Goal: Task Accomplishment & Management: Complete application form

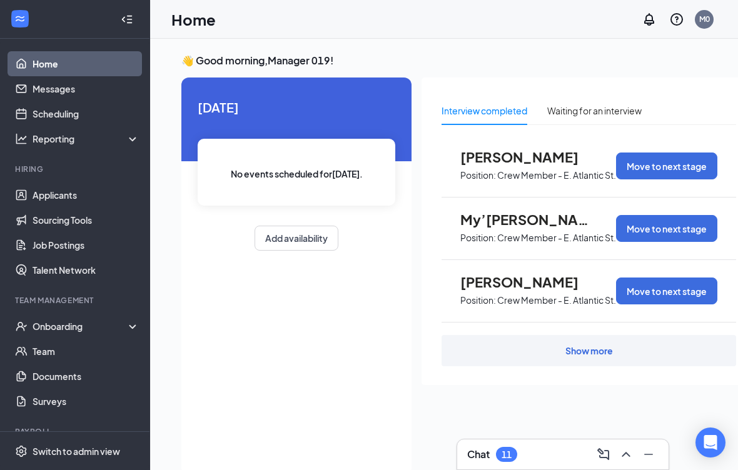
click at [104, 197] on link "Applicants" at bounding box center [86, 195] width 107 height 25
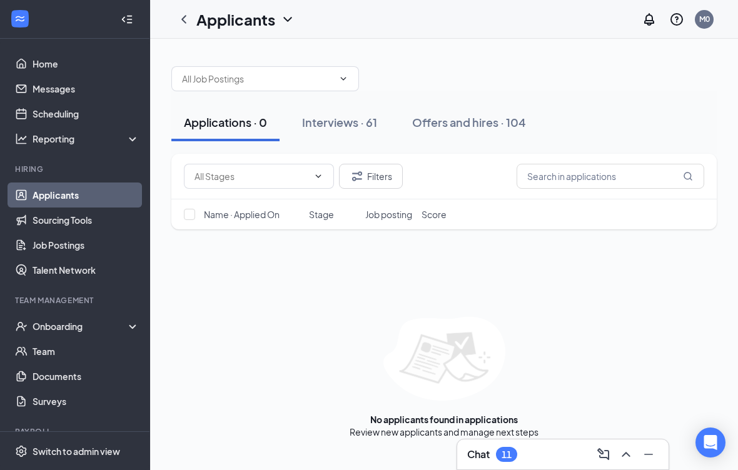
click at [336, 109] on button "Interviews · 61" at bounding box center [339, 123] width 100 height 38
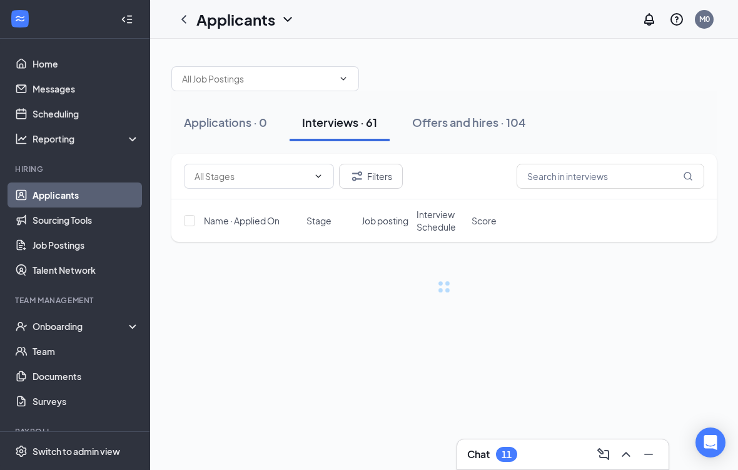
click at [322, 120] on div "Interviews · 61" at bounding box center [339, 122] width 75 height 16
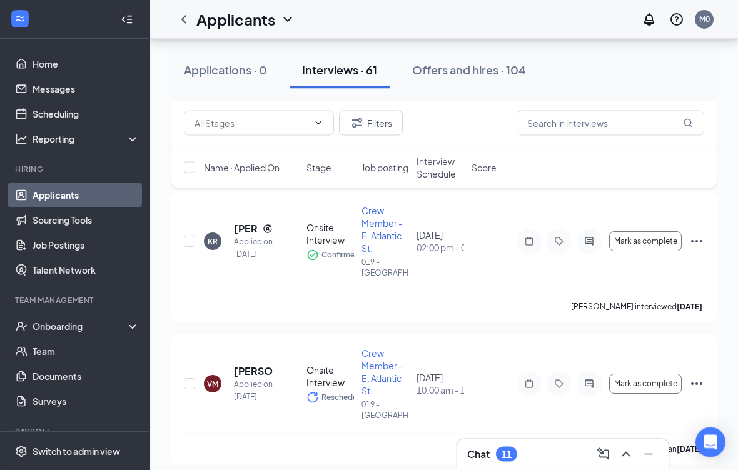
scroll to position [631, 0]
click at [655, 241] on span "Mark as complete" at bounding box center [645, 242] width 63 height 9
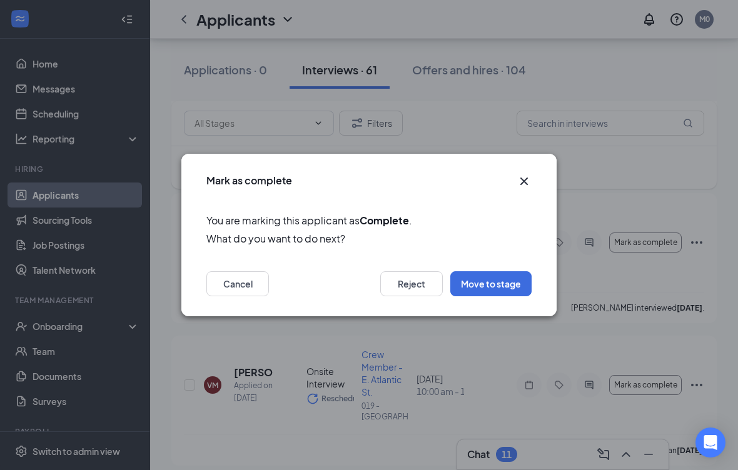
click at [511, 294] on button "Move to stage" at bounding box center [490, 283] width 81 height 25
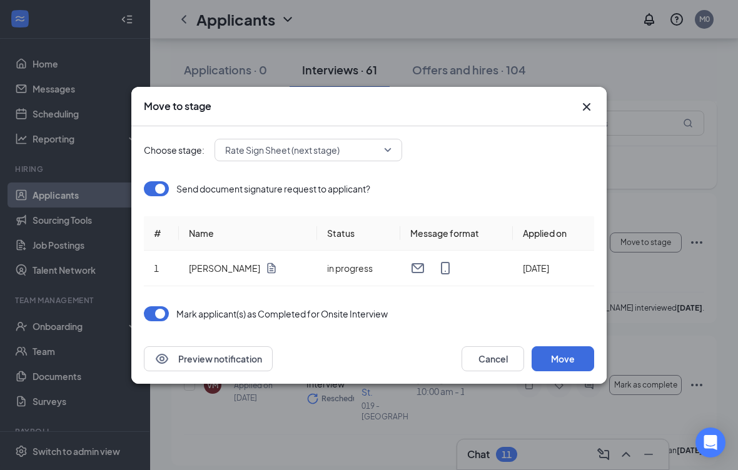
click at [578, 356] on button "Move" at bounding box center [562, 358] width 63 height 25
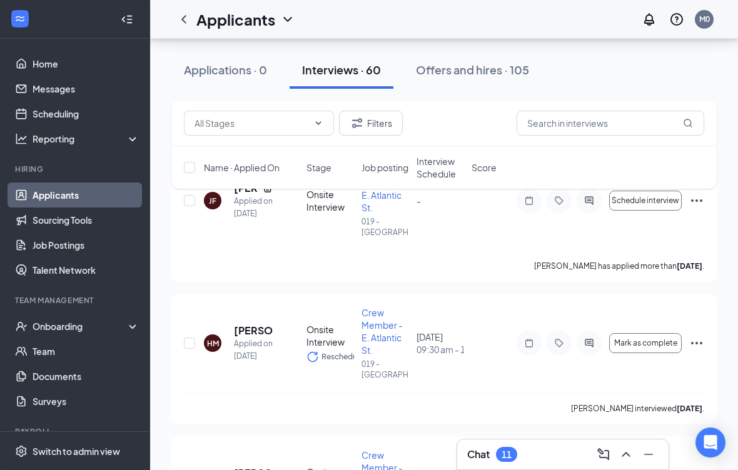
scroll to position [4821, 0]
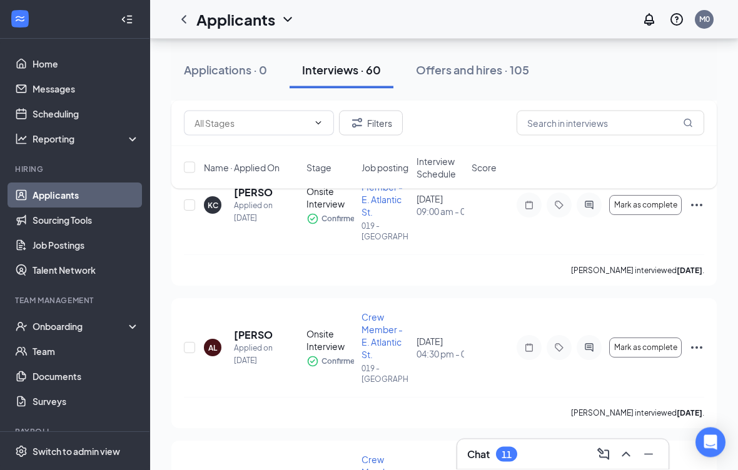
click at [487, 64] on div "Offers and hires · 105" at bounding box center [472, 70] width 113 height 16
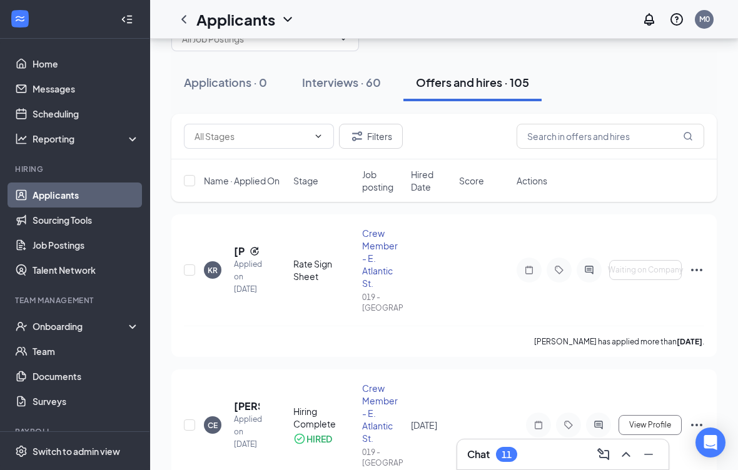
scroll to position [41, 0]
click at [694, 263] on icon "Ellipses" at bounding box center [696, 269] width 15 height 15
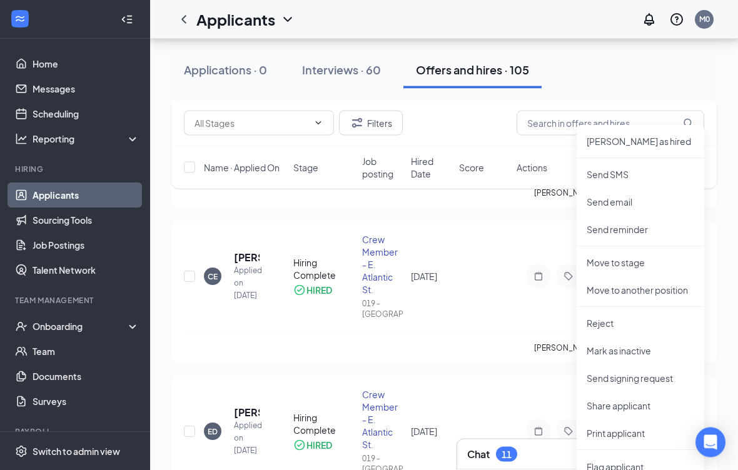
scroll to position [189, 0]
click at [659, 381] on p "Send signing request" at bounding box center [640, 378] width 108 height 13
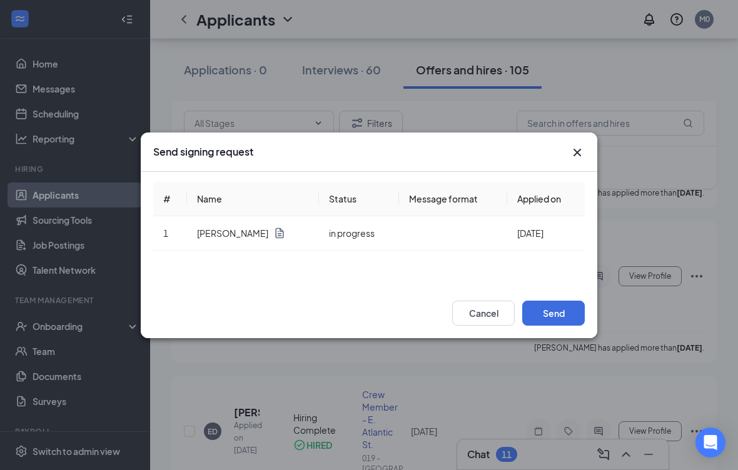
click at [559, 326] on button "Send" at bounding box center [553, 313] width 63 height 25
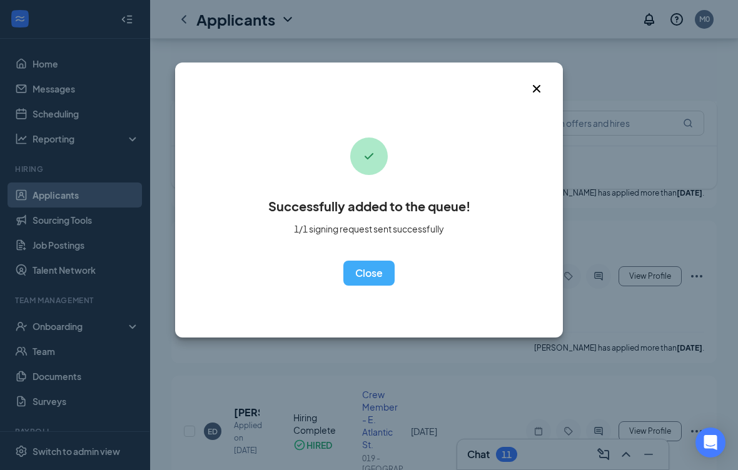
click at [359, 300] on div "Successfully added to the queue! 1/1 signing request sent successfully OK" at bounding box center [369, 200] width 388 height 275
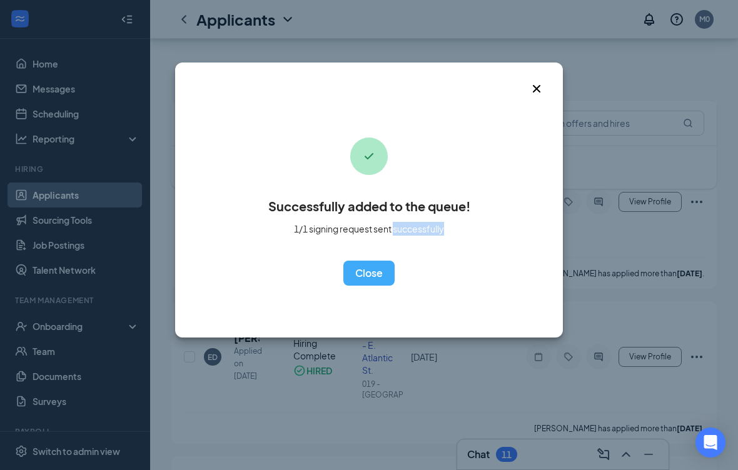
scroll to position [271, 0]
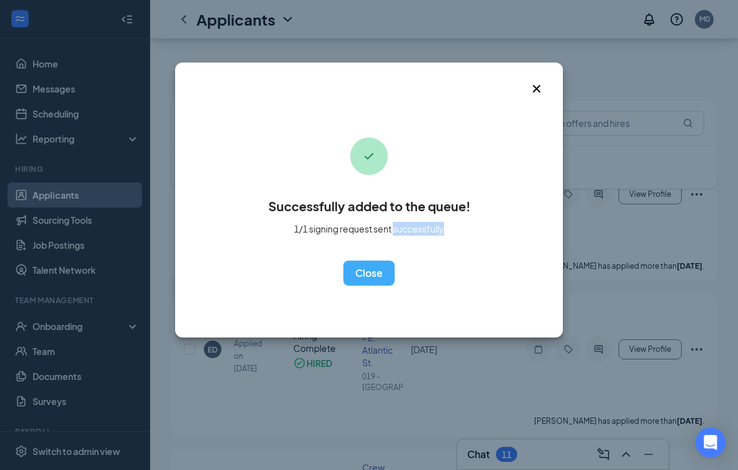
click at [374, 265] on button "OK" at bounding box center [368, 273] width 51 height 25
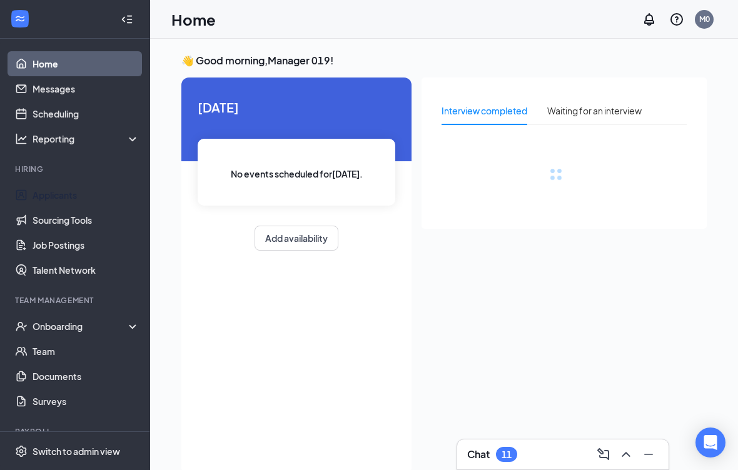
click at [96, 199] on link "Applicants" at bounding box center [86, 195] width 107 height 25
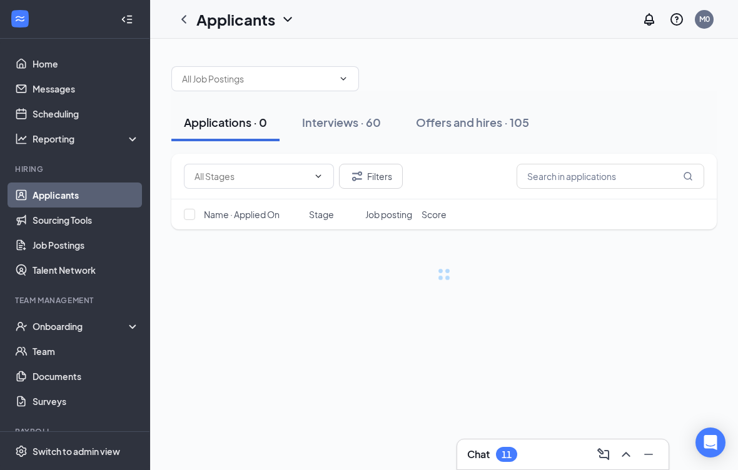
click at [343, 116] on div "Interviews · 60" at bounding box center [341, 122] width 79 height 16
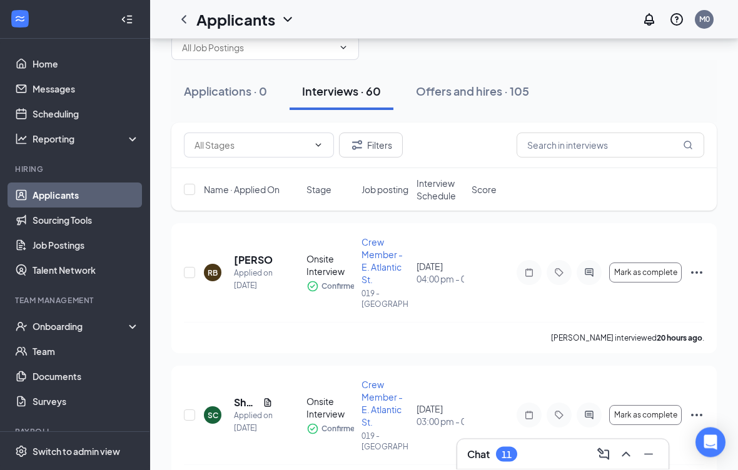
scroll to position [32, 0]
click at [584, 269] on icon "ActiveChat" at bounding box center [588, 272] width 15 height 10
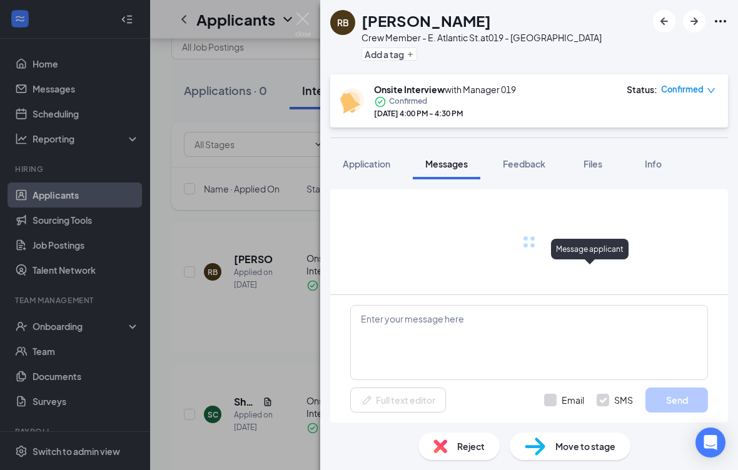
click at [369, 153] on button "Application" at bounding box center [366, 163] width 73 height 31
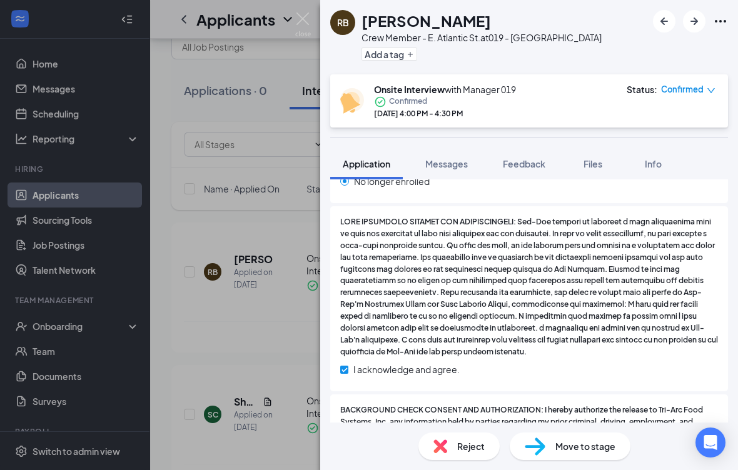
scroll to position [1561, 0]
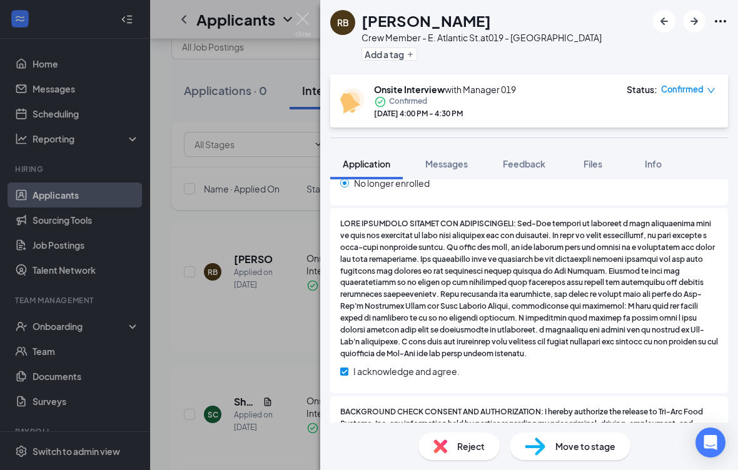
click at [304, 16] on img at bounding box center [303, 25] width 16 height 24
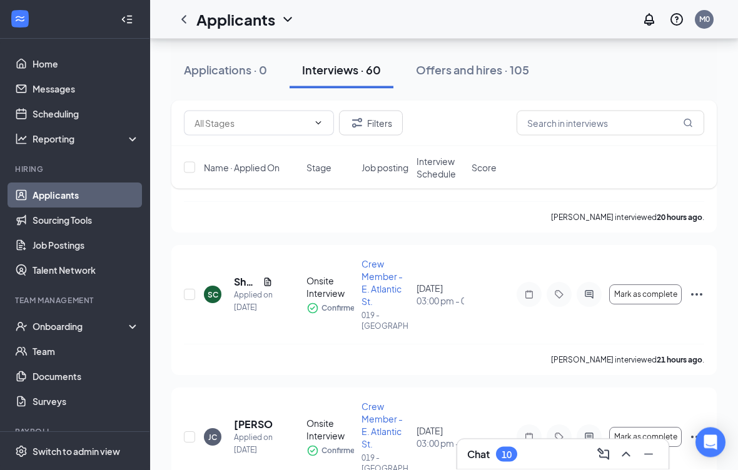
scroll to position [152, 0]
click at [584, 293] on icon "ActiveChat" at bounding box center [588, 294] width 15 height 10
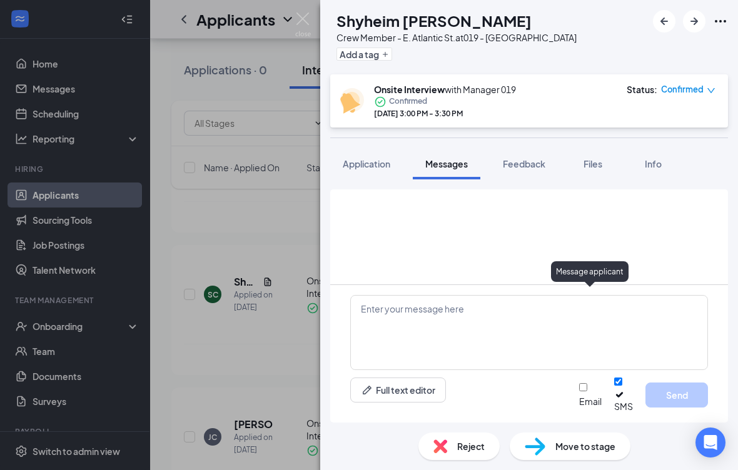
click at [373, 159] on span "Application" at bounding box center [367, 163] width 48 height 11
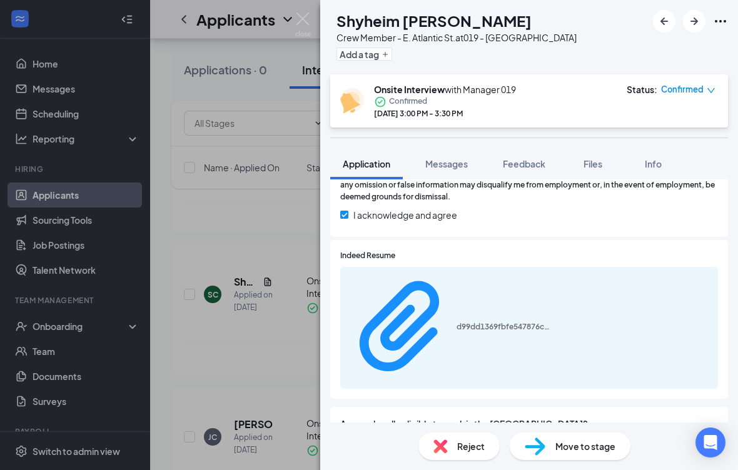
scroll to position [1853, 0]
click at [296, 22] on img at bounding box center [303, 25] width 16 height 24
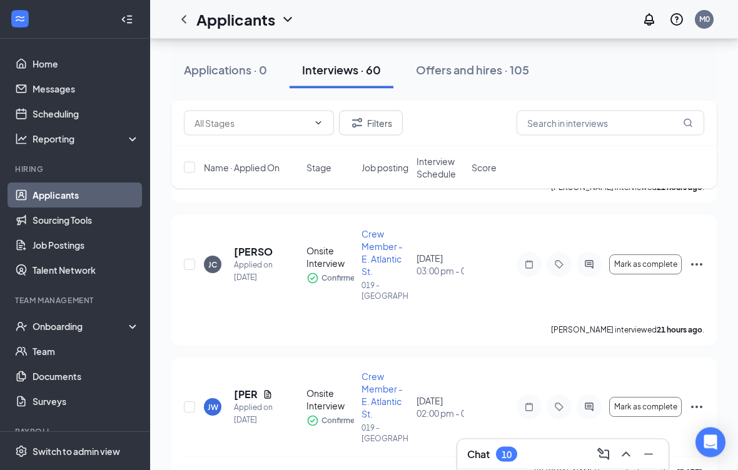
scroll to position [324, 0]
click at [583, 256] on div "Message applicant" at bounding box center [590, 244] width 78 height 26
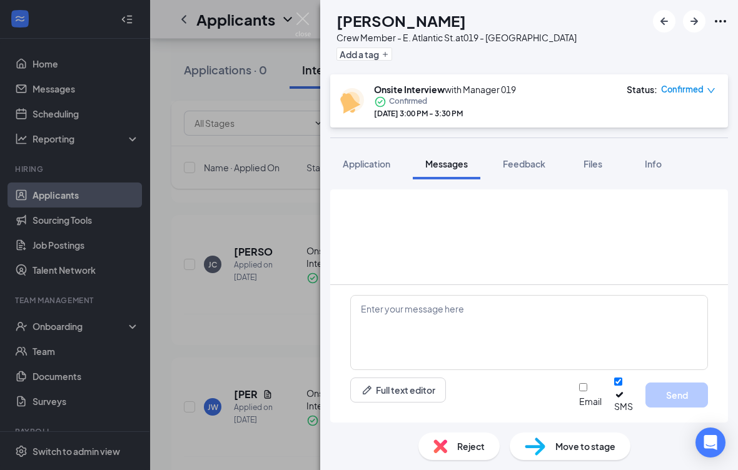
scroll to position [12, 0]
click at [361, 158] on button "Application" at bounding box center [366, 163] width 73 height 31
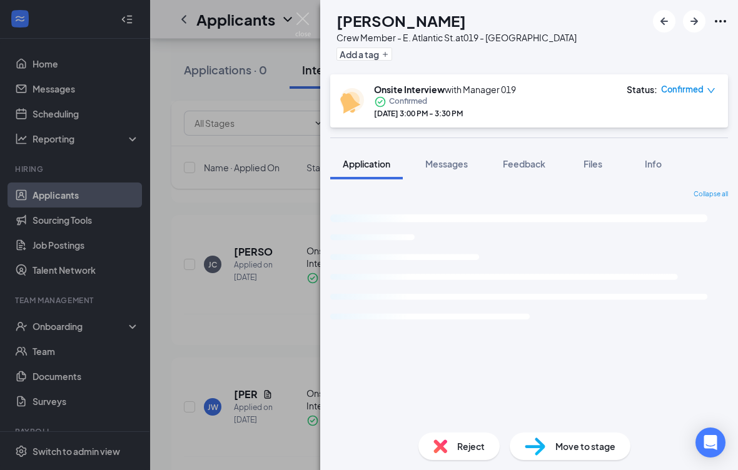
click at [384, 158] on span "Application" at bounding box center [367, 163] width 48 height 11
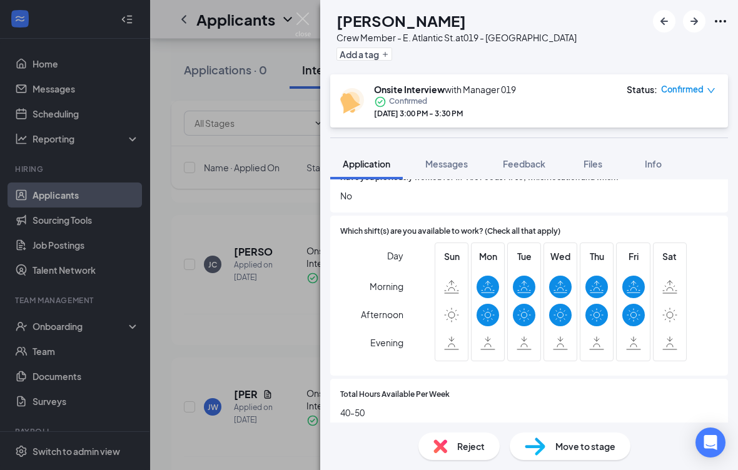
scroll to position [679, 0]
click at [300, 18] on img at bounding box center [303, 25] width 16 height 24
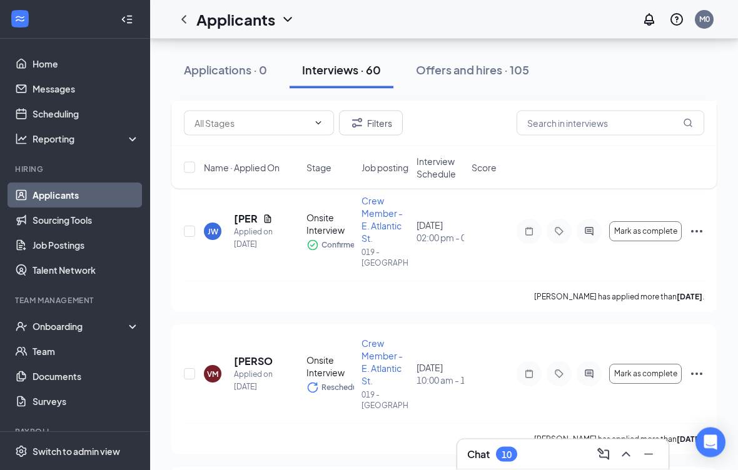
scroll to position [494, 0]
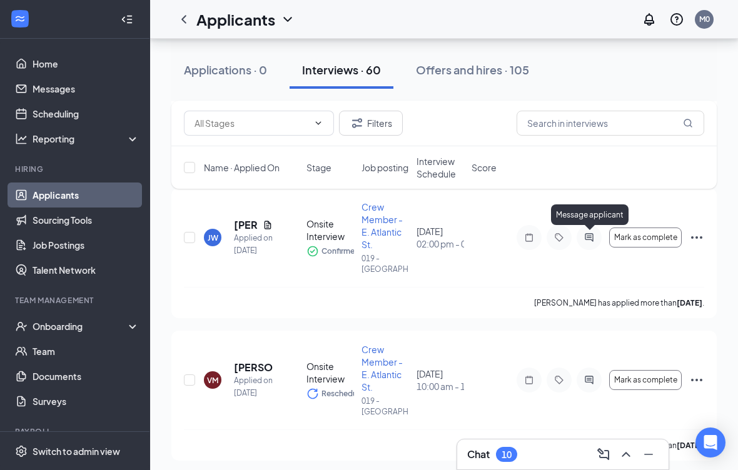
click at [586, 239] on icon "ActiveChat" at bounding box center [588, 237] width 8 height 8
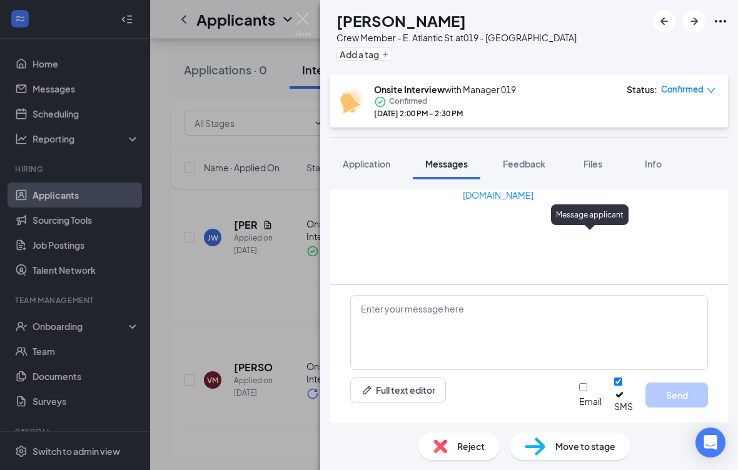
scroll to position [12, 0]
click at [378, 148] on button "Application" at bounding box center [366, 163] width 73 height 31
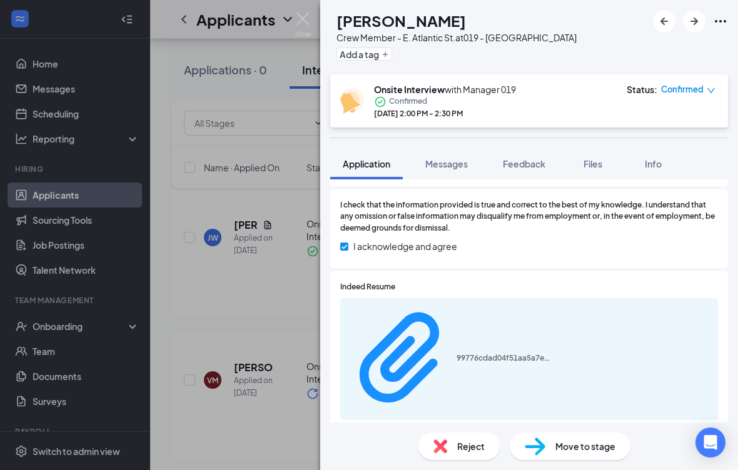
scroll to position [1772, 0]
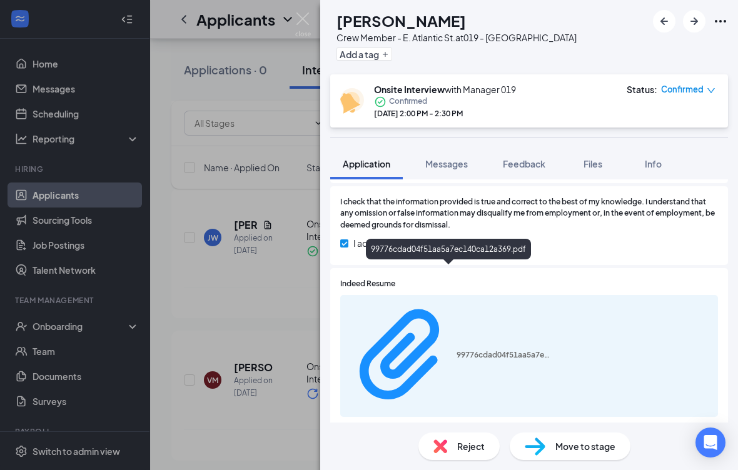
click at [456, 350] on div "99776cdad04f51aa5a7ec140ca12a369.pdf" at bounding box center [503, 355] width 94 height 10
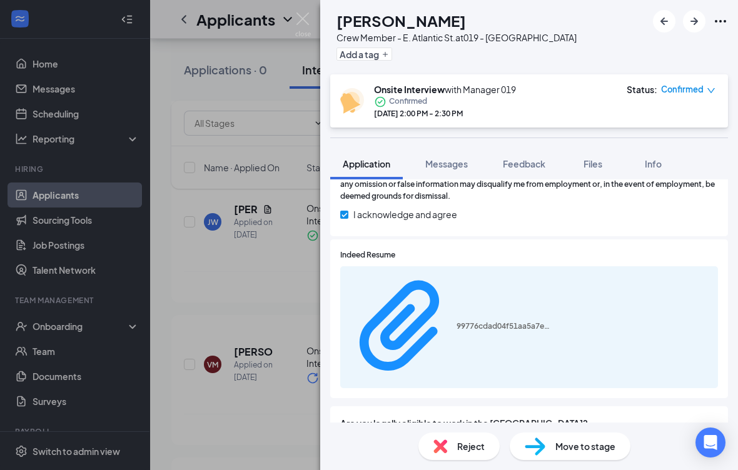
scroll to position [1800, 0]
click at [250, 351] on div "[PERSON_NAME] Crew Member - E. Atlantic St. at 019 - [GEOGRAPHIC_DATA] Add a ta…" at bounding box center [369, 235] width 738 height 470
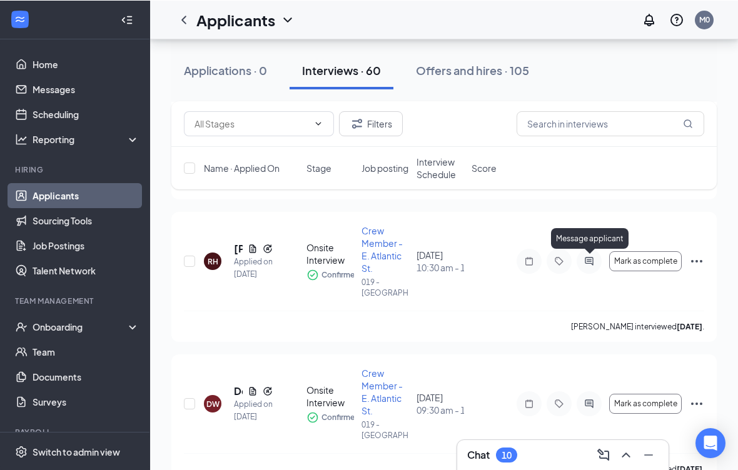
scroll to position [755, 0]
click at [586, 264] on icon "ActiveChat" at bounding box center [588, 261] width 15 height 10
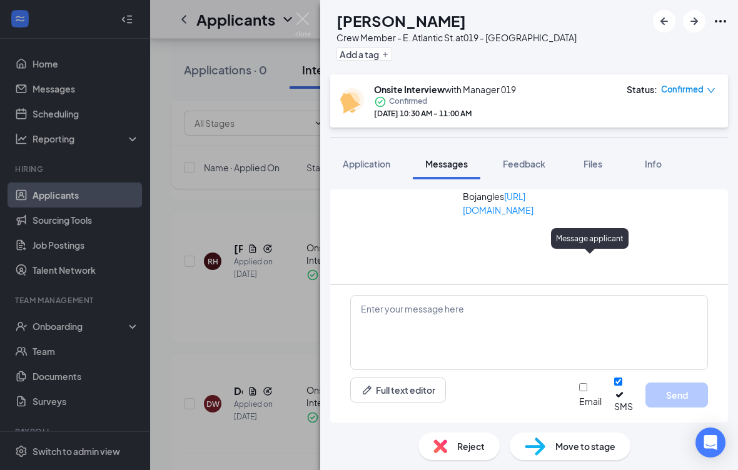
scroll to position [12, 0]
click at [378, 158] on span "Application" at bounding box center [367, 163] width 48 height 11
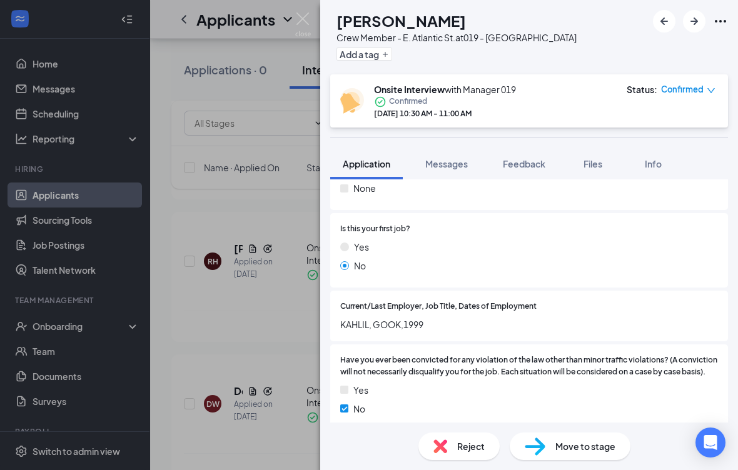
scroll to position [1070, 0]
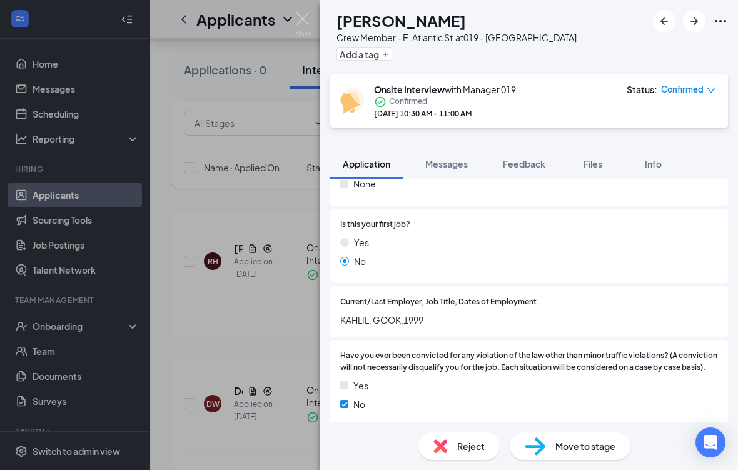
click at [273, 11] on div "[PERSON_NAME] Crew Member - E. Atlantic St. at 019 - [GEOGRAPHIC_DATA] Add a ta…" at bounding box center [369, 235] width 738 height 470
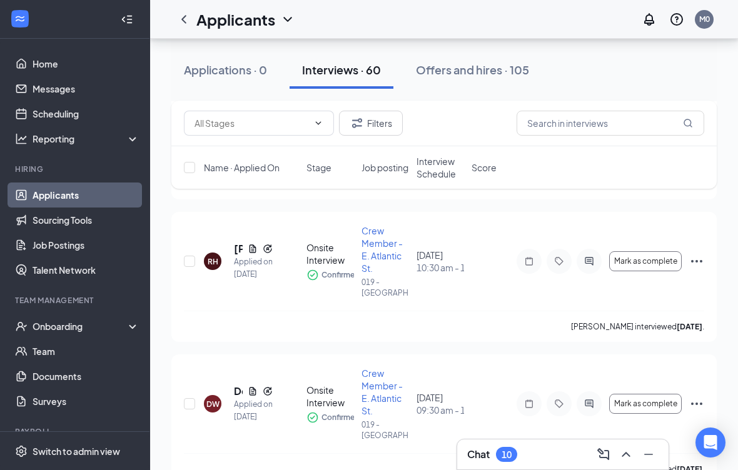
click at [305, 41] on div "Applications · 0 Interviews · 60 Offers and hires · 105" at bounding box center [443, 70] width 545 height 63
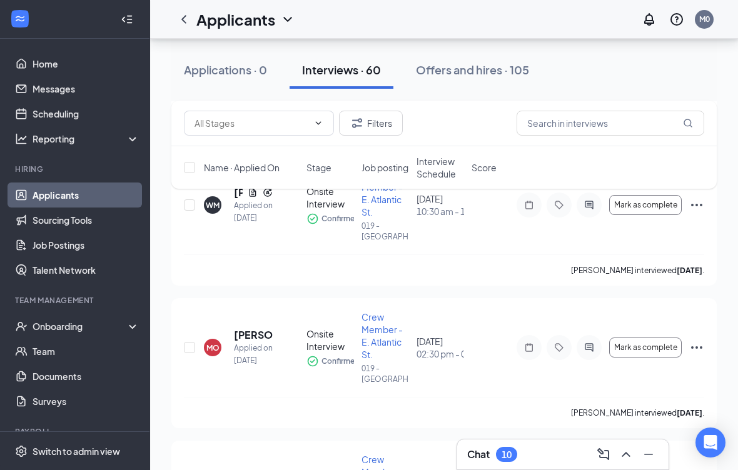
scroll to position [1098, 0]
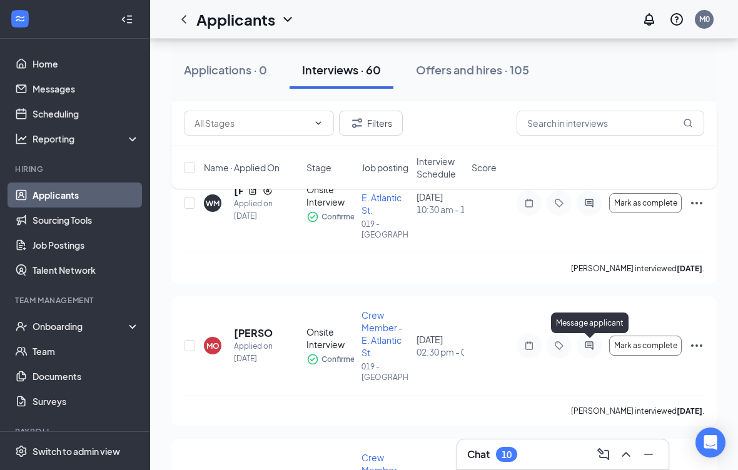
click at [589, 346] on icon "ActiveChat" at bounding box center [588, 345] width 8 height 8
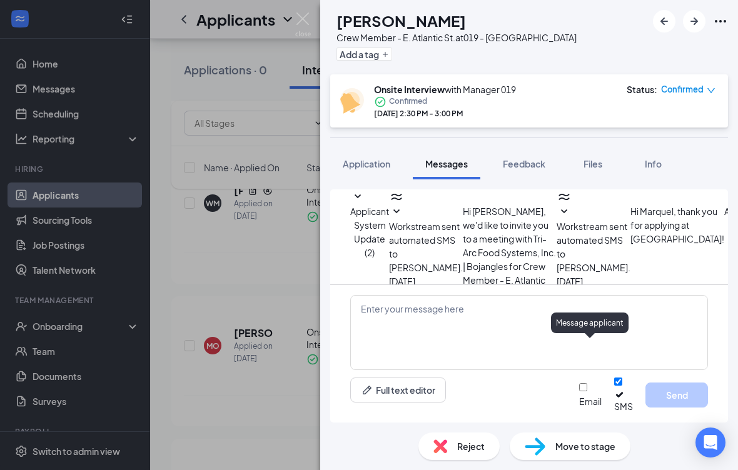
scroll to position [65, 0]
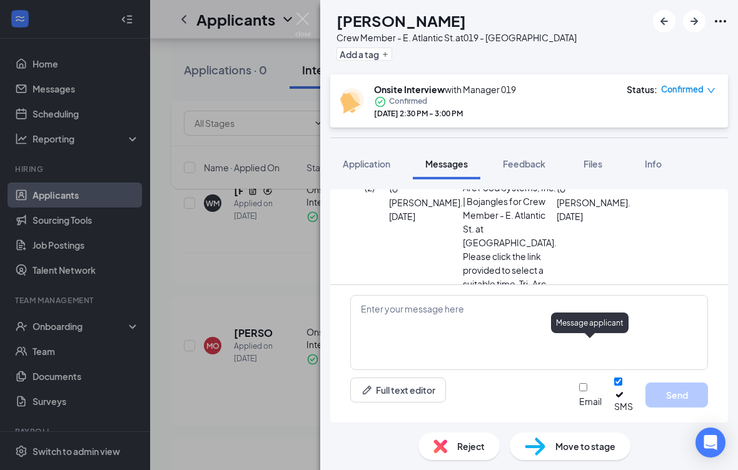
click at [368, 169] on button "Application" at bounding box center [366, 163] width 73 height 31
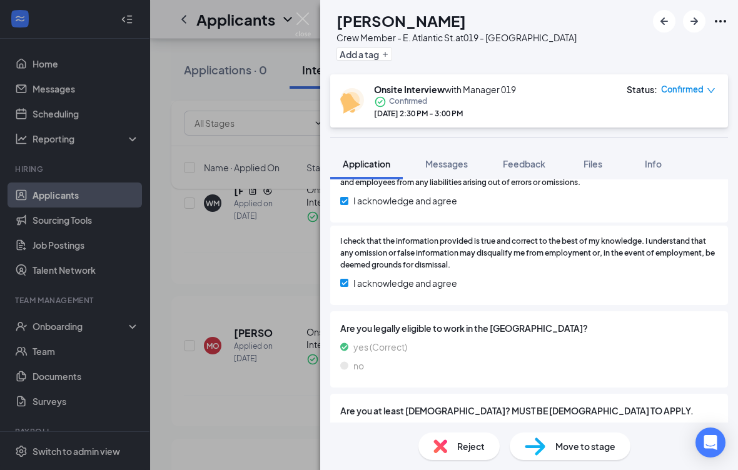
scroll to position [1811, 0]
click at [237, 383] on div "MO [PERSON_NAME] Crew Member - E. Atlantic St. at 019 - [GEOGRAPHIC_DATA] Add a…" at bounding box center [369, 235] width 738 height 470
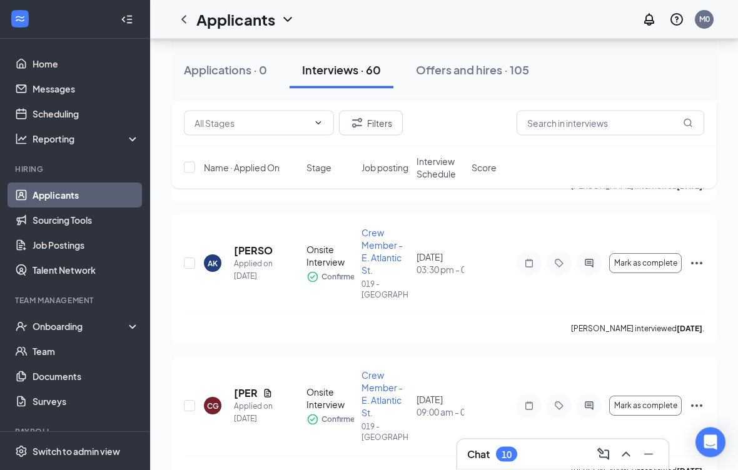
scroll to position [1323, 0]
click at [599, 255] on div at bounding box center [588, 263] width 25 height 25
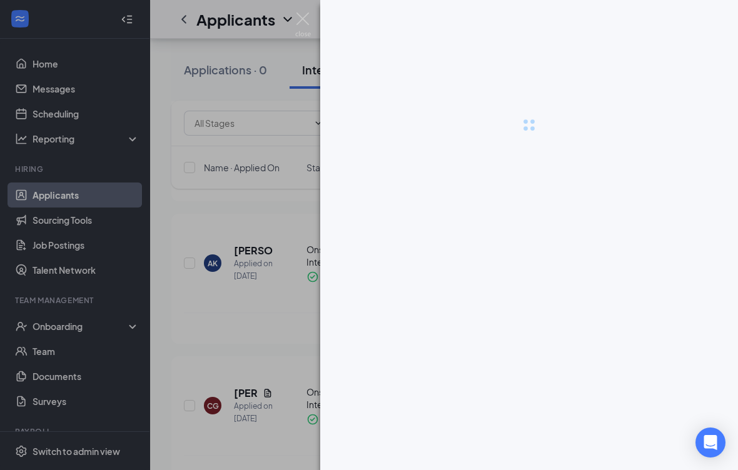
click at [590, 269] on div at bounding box center [529, 235] width 418 height 470
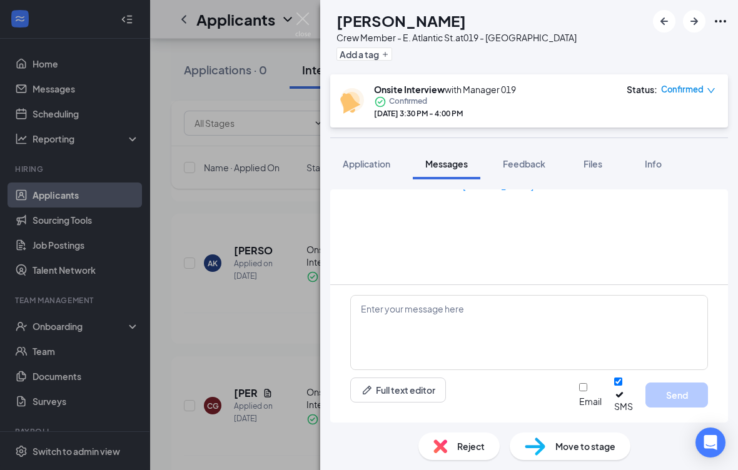
scroll to position [211, 0]
click at [379, 158] on span "Application" at bounding box center [367, 163] width 48 height 11
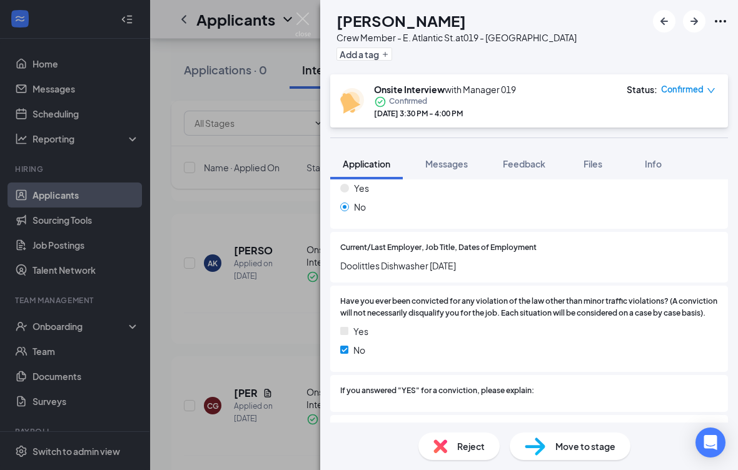
scroll to position [1090, 0]
click at [287, 24] on div "AK [PERSON_NAME] Crew Member - [PERSON_NAME] Atlantic St. at 019 - [GEOGRAPHIC_…" at bounding box center [369, 235] width 738 height 470
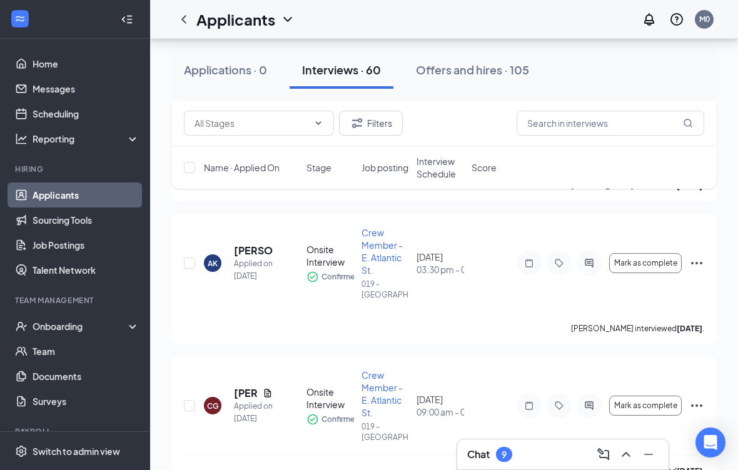
click at [279, 26] on div "Applicants" at bounding box center [245, 19] width 99 height 21
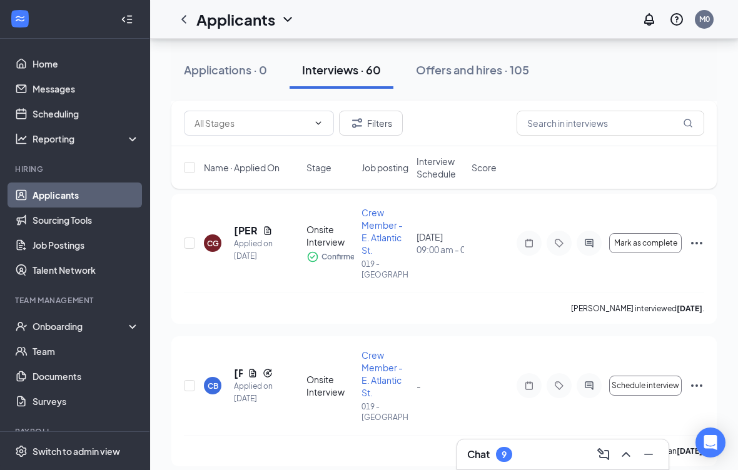
scroll to position [1485, 0]
click at [580, 251] on div at bounding box center [588, 243] width 25 height 25
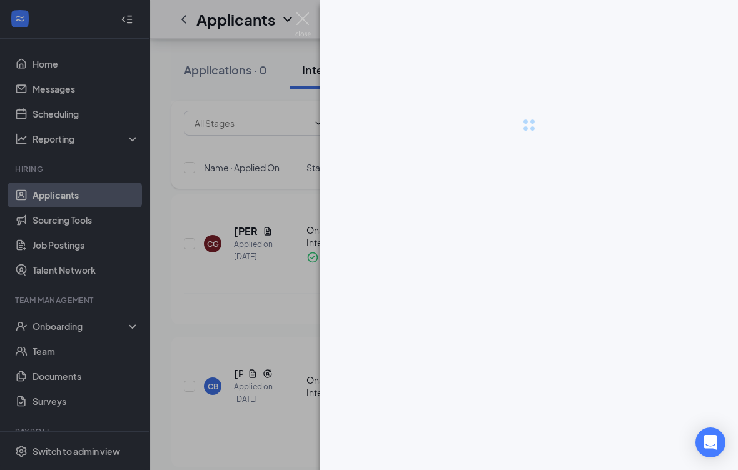
click at [589, 244] on div at bounding box center [529, 125] width 418 height 250
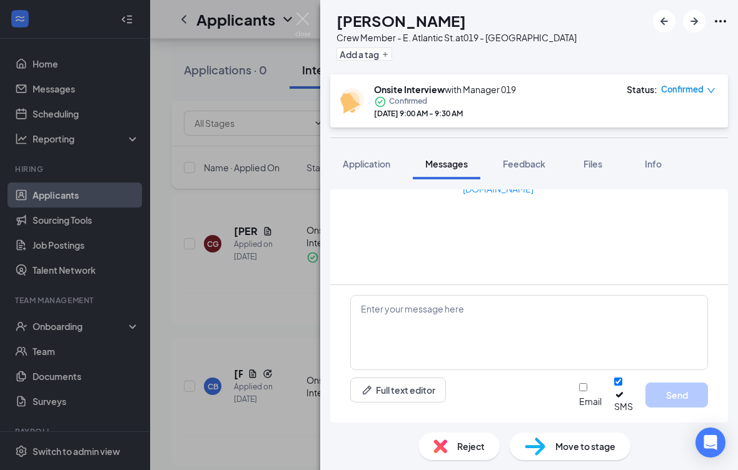
scroll to position [12, 0]
click at [364, 148] on button "Application" at bounding box center [366, 163] width 73 height 31
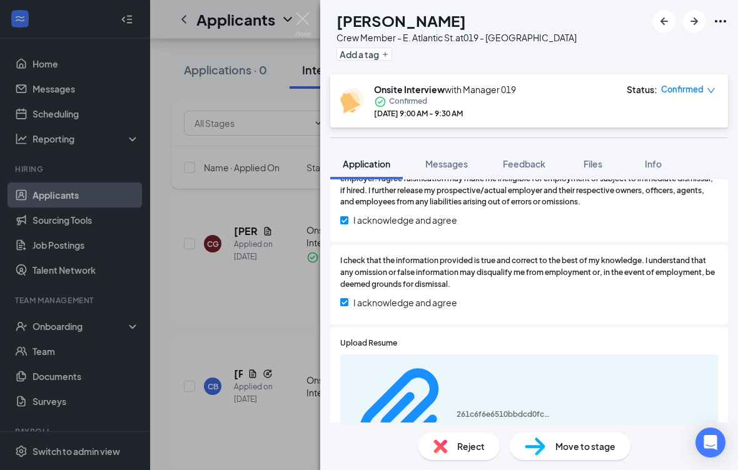
scroll to position [1838, 0]
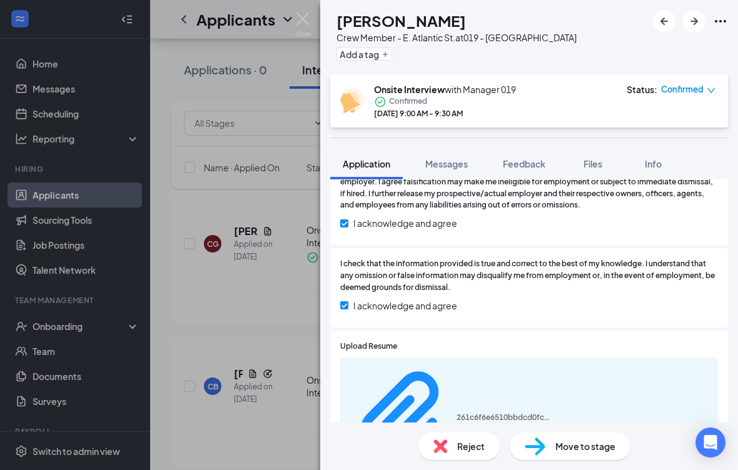
click at [456, 413] on div "261c6f6e6510bbdcd0fca0ce21b02e11.pdf" at bounding box center [503, 418] width 94 height 10
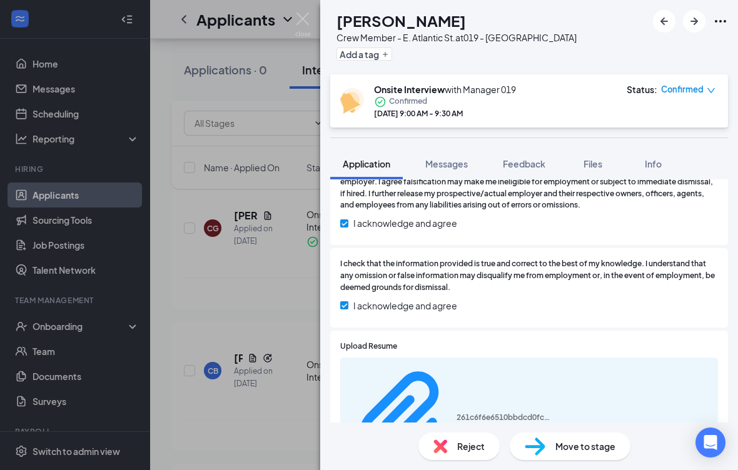
click at [318, 18] on div "CG [PERSON_NAME] Crew Member - E. Atlantic St. at 019 - [GEOGRAPHIC_DATA] Add a…" at bounding box center [369, 235] width 738 height 470
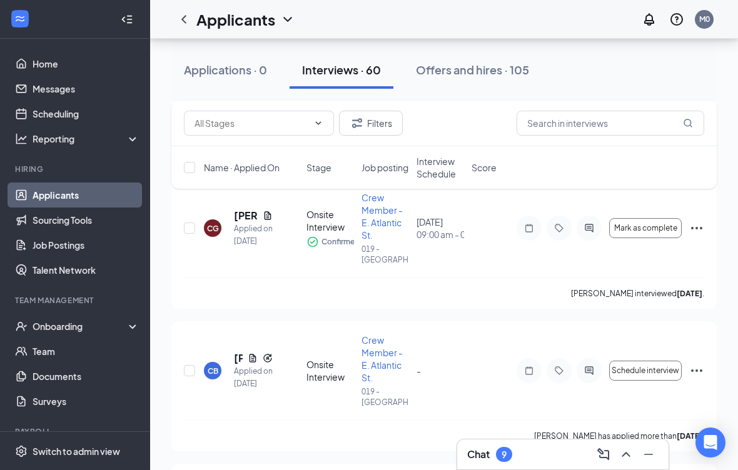
click at [294, 25] on icon "ChevronDown" at bounding box center [287, 19] width 15 height 15
click at [651, 226] on span "Mark as complete" at bounding box center [645, 228] width 63 height 9
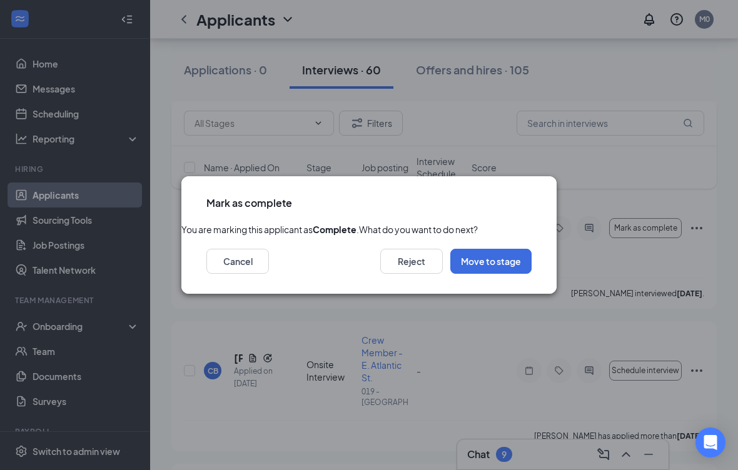
click at [499, 274] on button "Move to stage" at bounding box center [490, 261] width 81 height 25
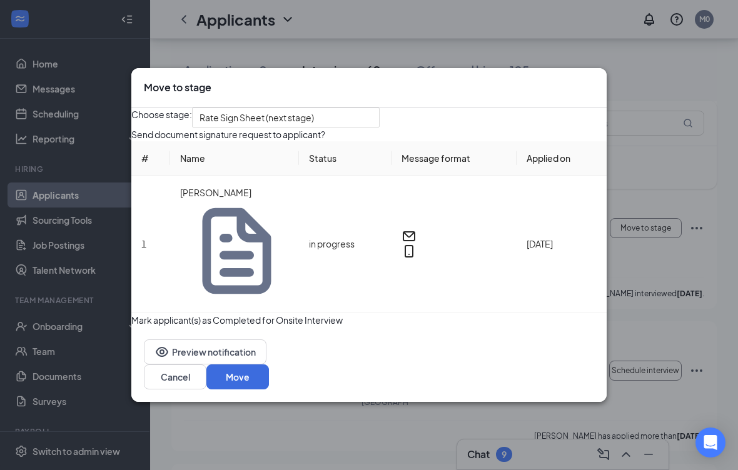
click at [269, 364] on button "Move" at bounding box center [237, 376] width 63 height 25
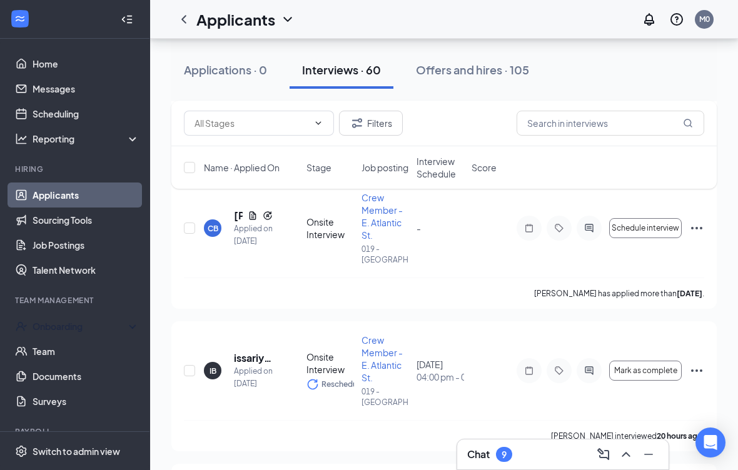
click at [49, 329] on div "Onboarding" at bounding box center [81, 326] width 96 height 13
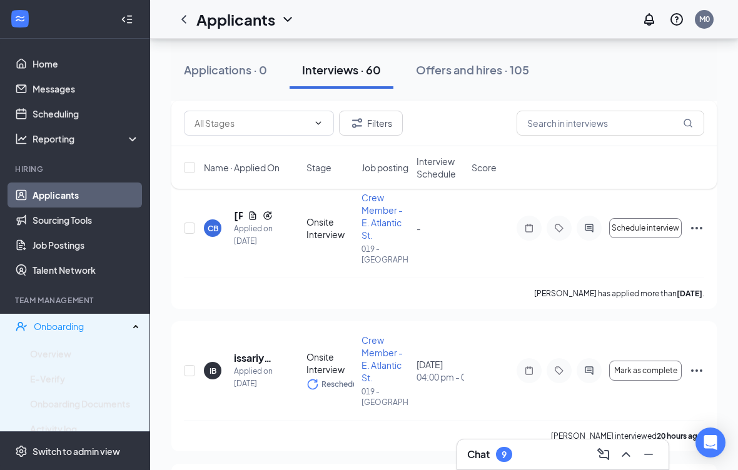
click at [51, 201] on link "Applicants" at bounding box center [86, 195] width 107 height 25
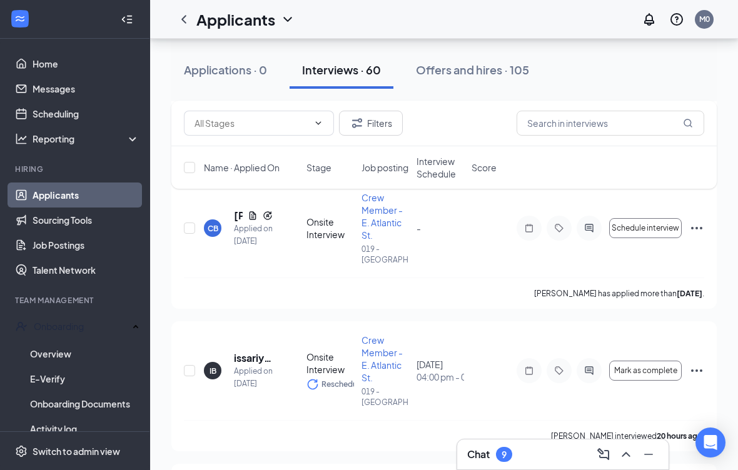
scroll to position [28, 0]
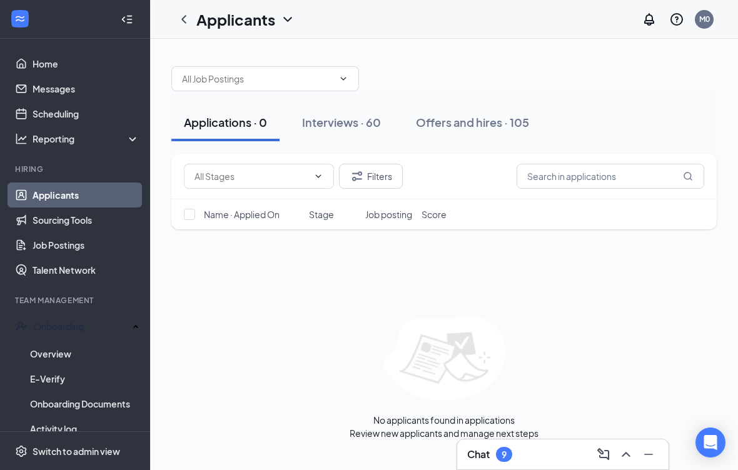
click at [488, 114] on div "Offers and hires · 105" at bounding box center [472, 122] width 113 height 16
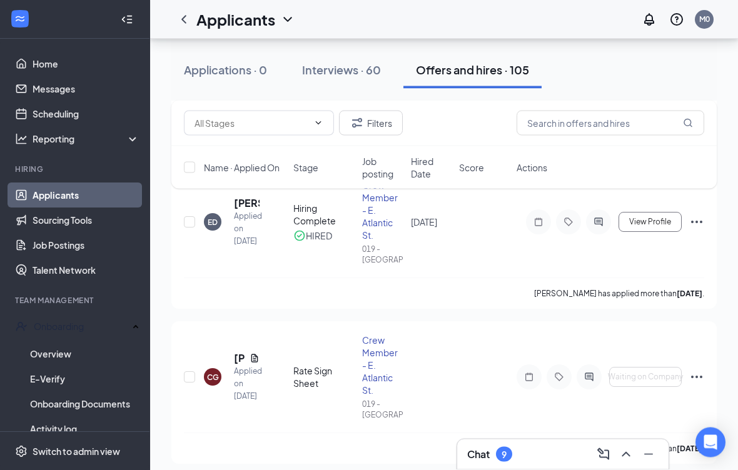
scroll to position [396, 0]
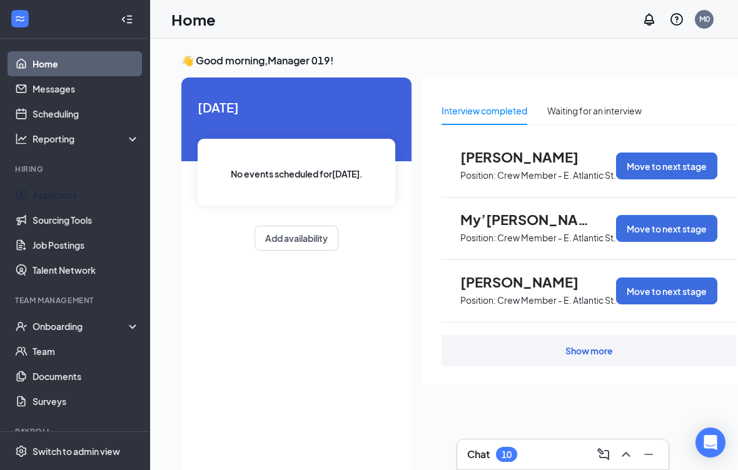
click at [101, 188] on link "Applicants" at bounding box center [86, 195] width 107 height 25
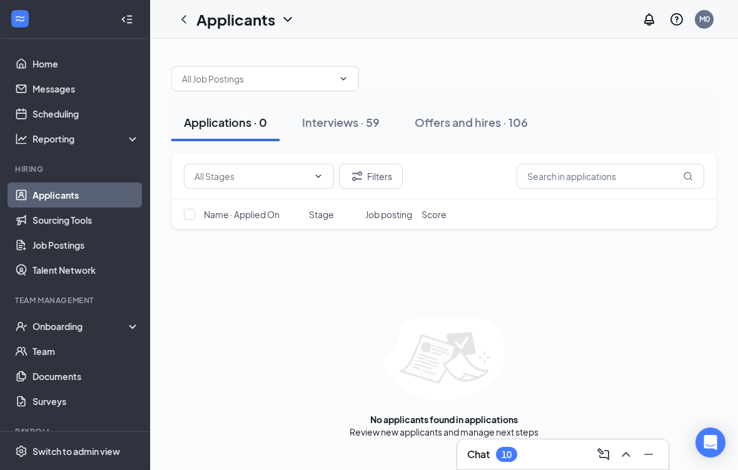
click at [374, 124] on div "Interviews · 59" at bounding box center [341, 122] width 78 height 16
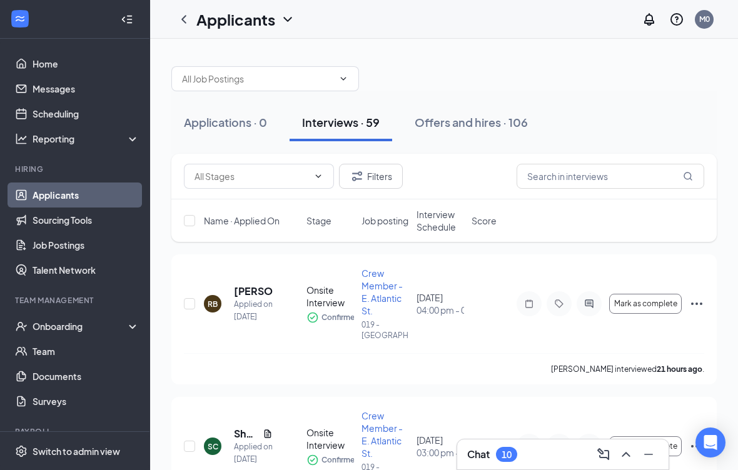
click at [470, 124] on div "Offers and hires · 106" at bounding box center [470, 122] width 113 height 16
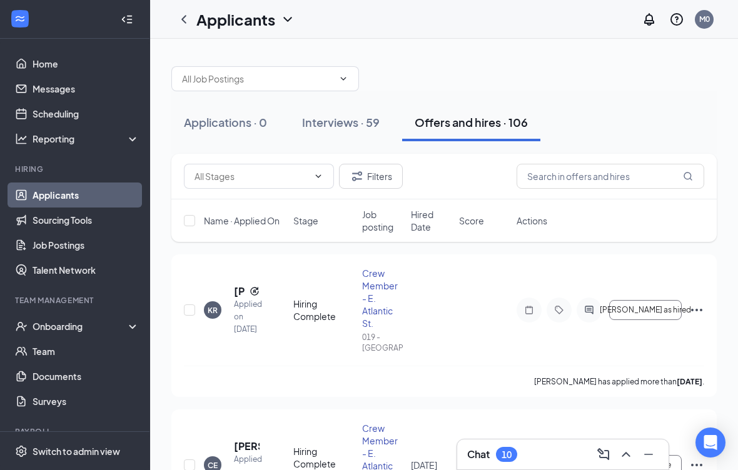
click at [352, 110] on button "Interviews · 59" at bounding box center [340, 123] width 103 height 38
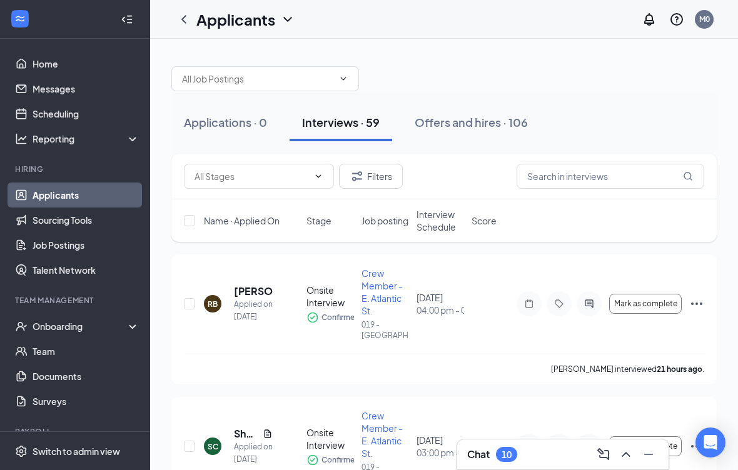
click at [479, 120] on div "Offers and hires · 106" at bounding box center [470, 122] width 113 height 16
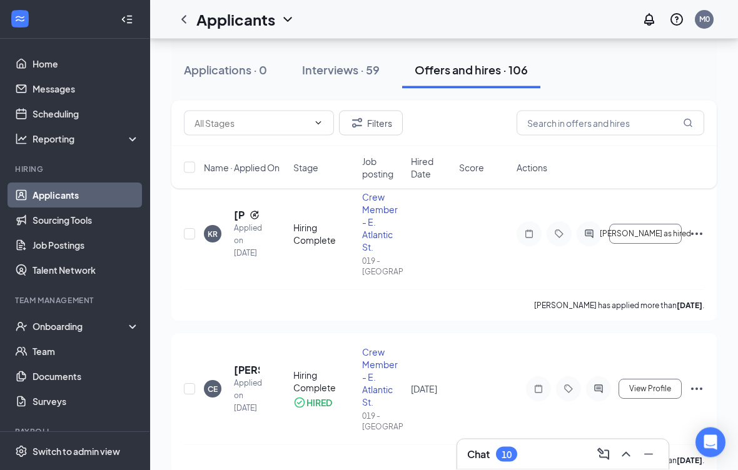
scroll to position [76, 0]
click at [657, 229] on span "[PERSON_NAME] as hired" at bounding box center [644, 233] width 91 height 9
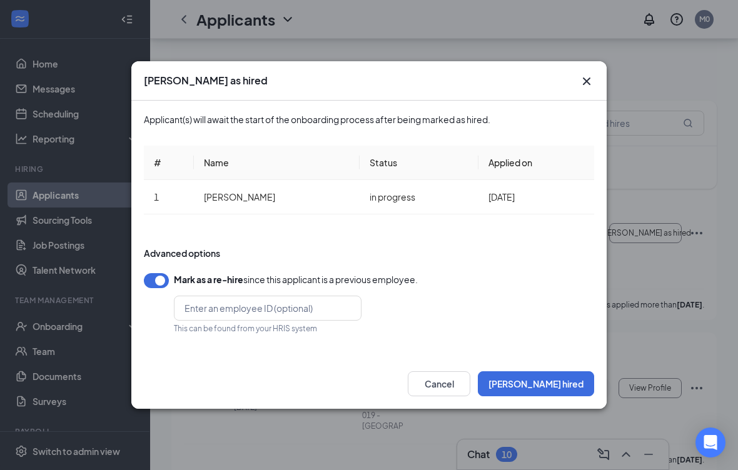
click at [567, 388] on button "Mark hired" at bounding box center [536, 383] width 116 height 25
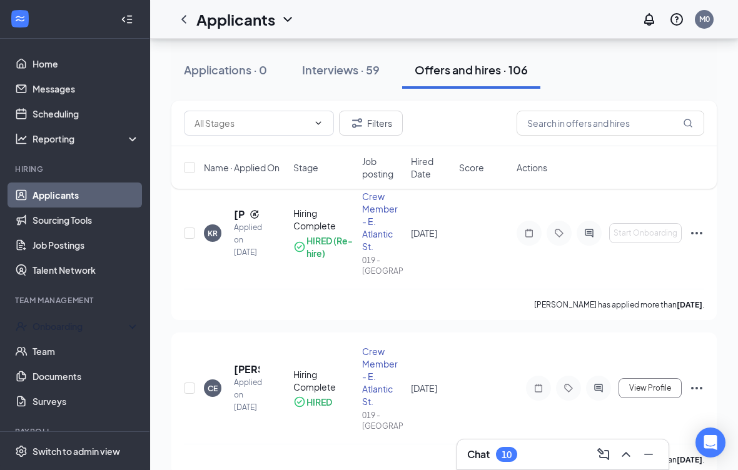
click at [96, 319] on div "Onboarding" at bounding box center [75, 326] width 150 height 25
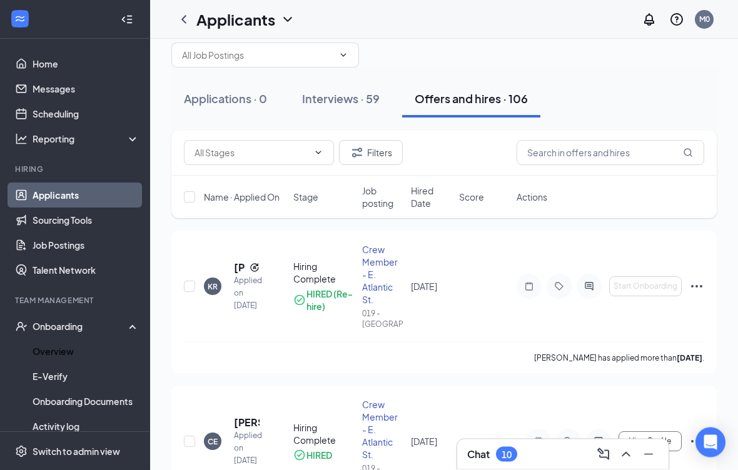
scroll to position [24, 0]
click at [240, 101] on div "Applications · 0" at bounding box center [225, 99] width 83 height 16
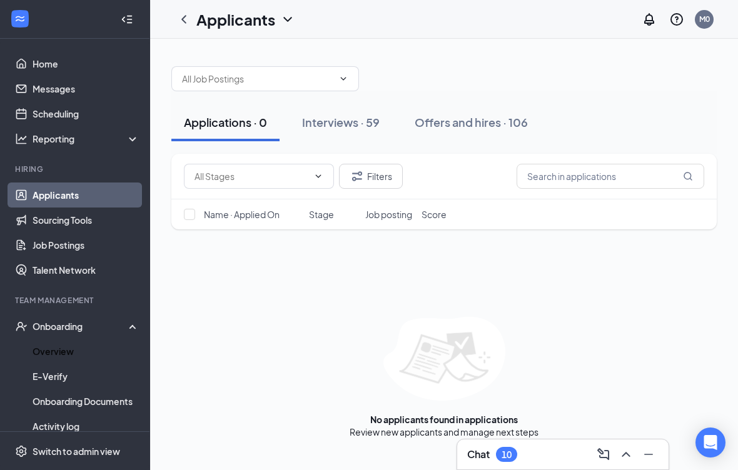
click at [69, 339] on link "Overview" at bounding box center [86, 351] width 107 height 25
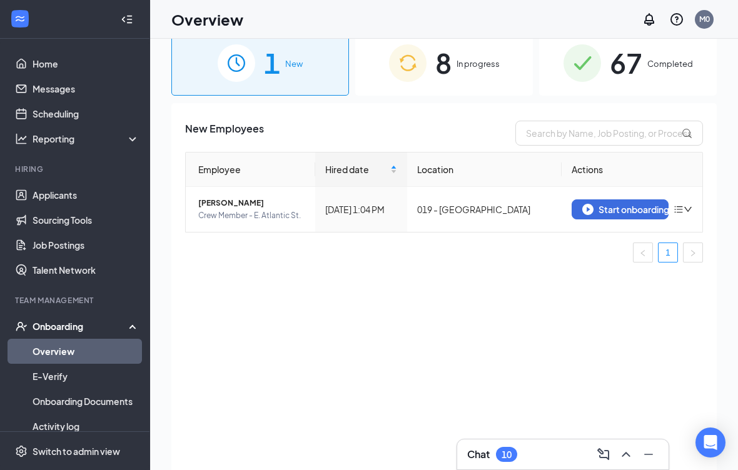
click at [606, 208] on div "Start onboarding" at bounding box center [620, 209] width 76 height 11
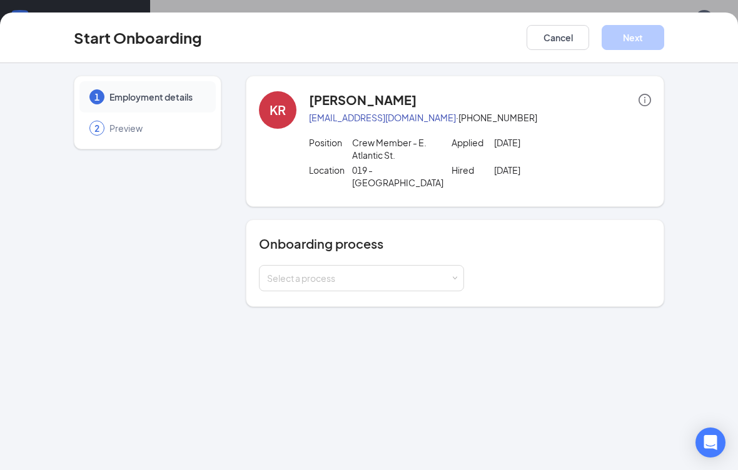
click at [343, 272] on div "Select a process" at bounding box center [358, 278] width 183 height 13
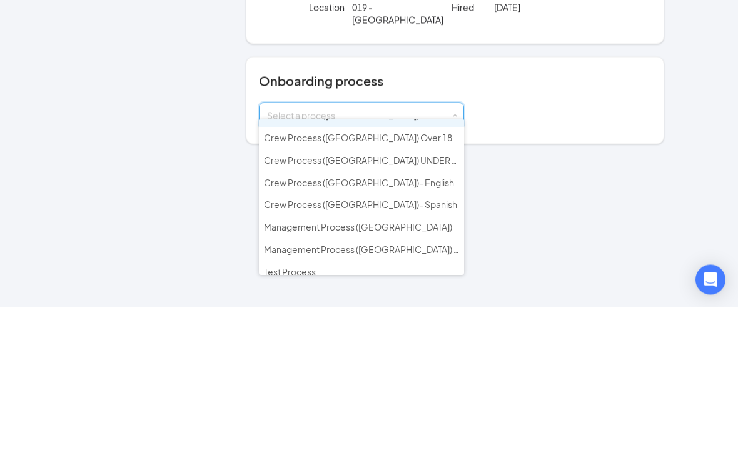
scroll to position [14, 0]
click at [377, 336] on li "Crew Process (VA)- English" at bounding box center [361, 347] width 205 height 23
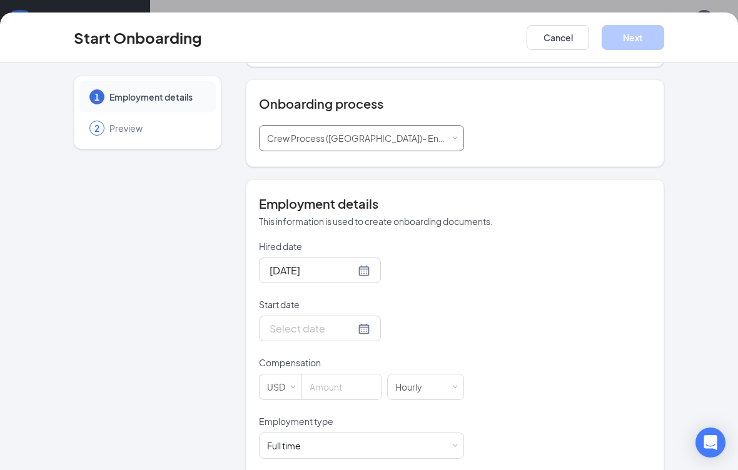
scroll to position [147, 0]
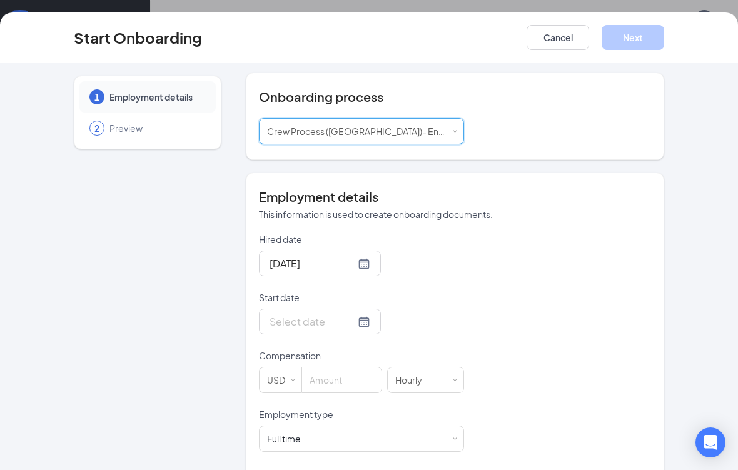
click at [368, 309] on div at bounding box center [320, 322] width 122 height 26
click at [369, 309] on div at bounding box center [361, 322] width 205 height 26
click at [356, 314] on div at bounding box center [319, 322] width 101 height 16
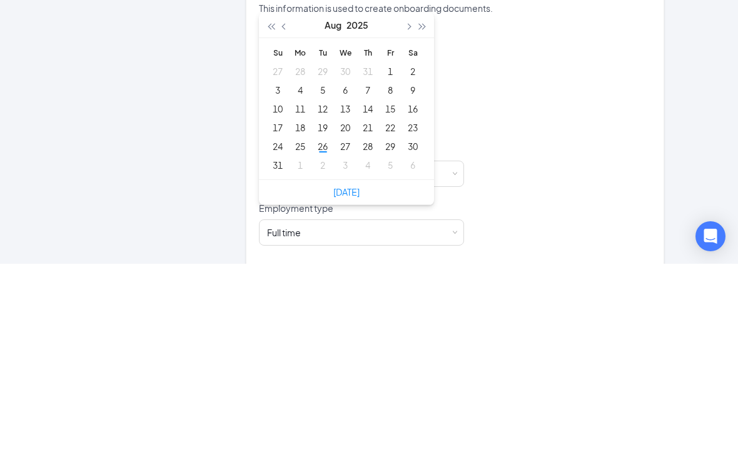
type input "Aug 31, 2025"
click at [275, 364] on div "31" at bounding box center [277, 371] width 15 height 15
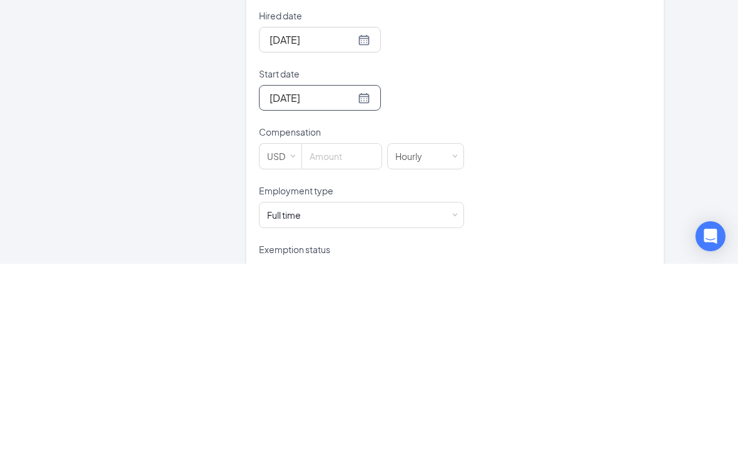
scroll to position [165, 0]
click at [362, 291] on div at bounding box center [320, 304] width 122 height 26
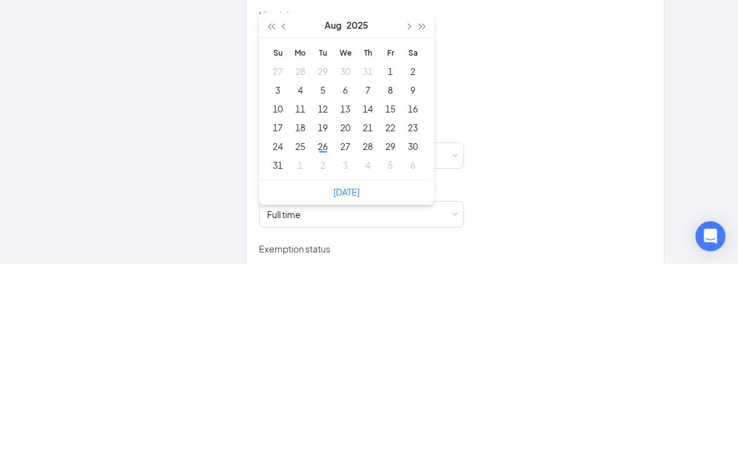
click at [428, 219] on button "button" at bounding box center [422, 231] width 14 height 25
click at [273, 219] on button "button" at bounding box center [271, 231] width 14 height 25
click at [404, 219] on button "button" at bounding box center [408, 231] width 14 height 25
type input "Sep 1, 2025"
click at [305, 270] on div "1" at bounding box center [300, 277] width 15 height 15
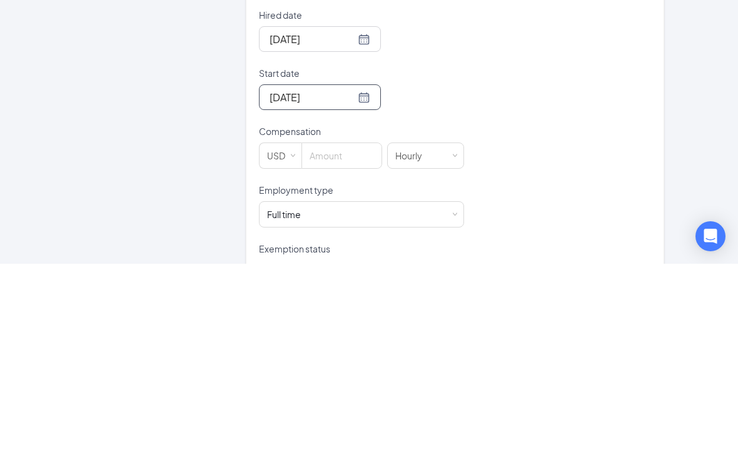
click at [346, 349] on input at bounding box center [341, 361] width 79 height 25
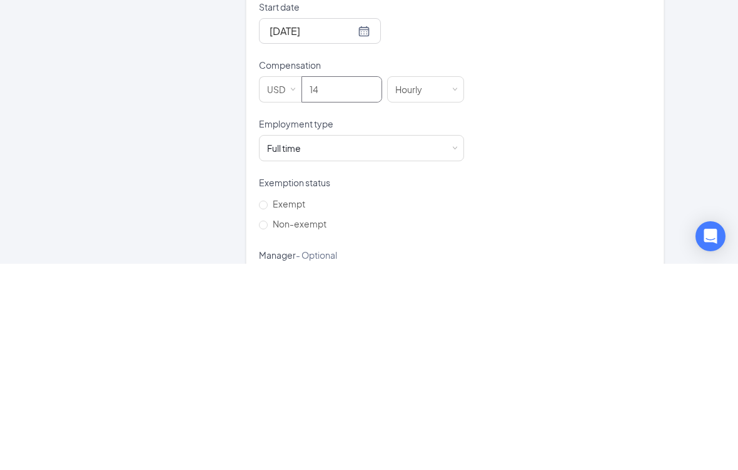
scroll to position [233, 0]
type input "14"
click at [453, 341] on div "Full time Works 30+ hours per week and is reasonably expected to work" at bounding box center [361, 353] width 189 height 25
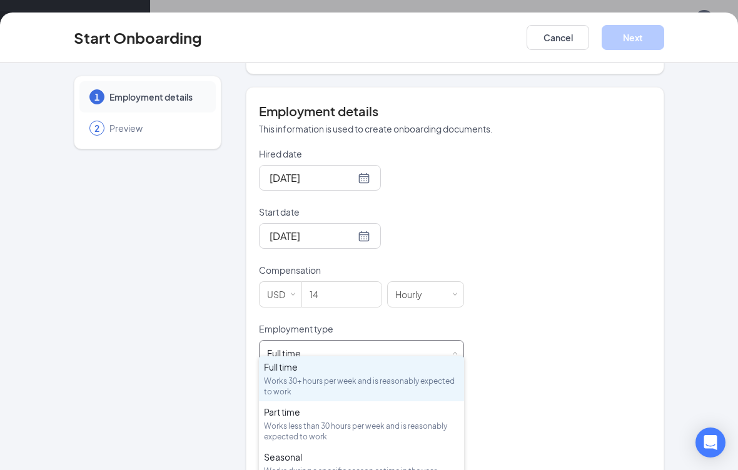
click at [394, 424] on div "Works less than 30 hours per week and is reasonably expected to work" at bounding box center [361, 431] width 195 height 21
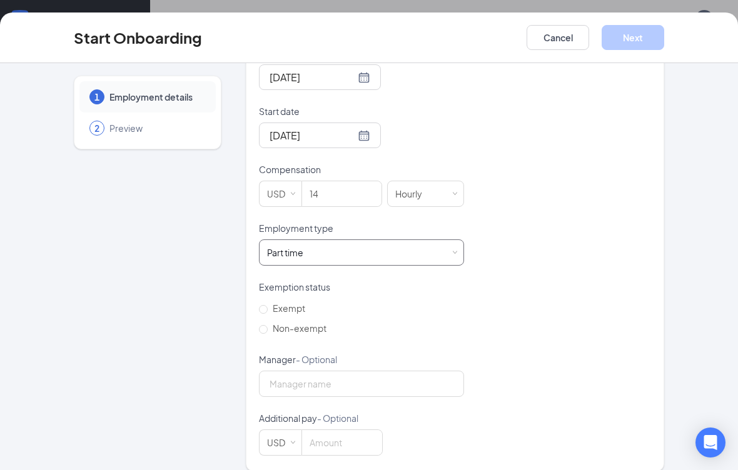
scroll to position [333, 0]
click at [275, 323] on span "Non-exempt" at bounding box center [300, 328] width 64 height 11
click at [268, 325] on input "Non-exempt" at bounding box center [263, 329] width 9 height 9
radio input "true"
click at [359, 376] on input "Manager - Optional" at bounding box center [361, 384] width 205 height 26
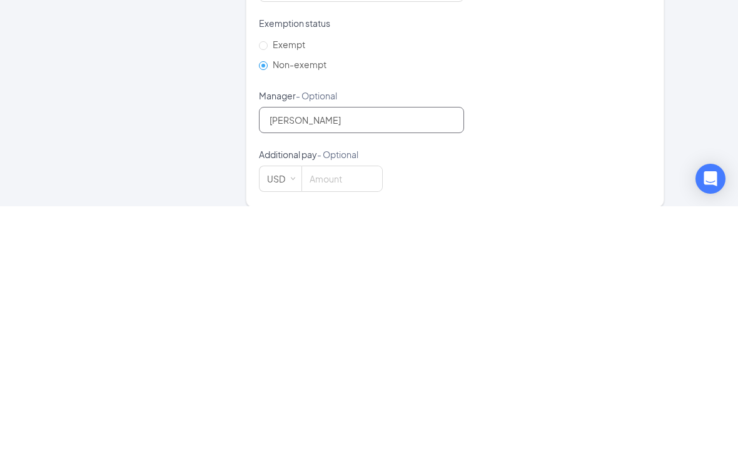
type input "Joshua Nelson"
click at [592, 139] on div "Hired date Aug 26, 2025 Start date Sep 1, 2025 Sep 2025 Su Mo Tu We Th Fr Sa 31…" at bounding box center [455, 251] width 392 height 409
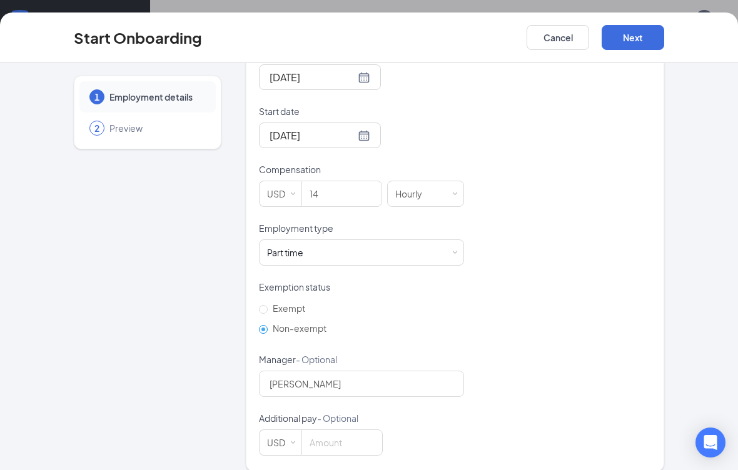
click at [638, 37] on button "Next" at bounding box center [632, 37] width 63 height 25
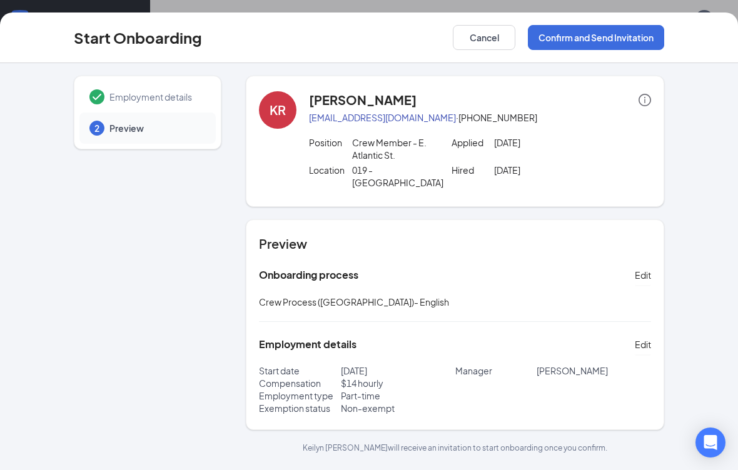
scroll to position [0, 0]
click at [635, 39] on button "Confirm and Send Invitation" at bounding box center [596, 37] width 136 height 25
